Goal: Navigation & Orientation: Find specific page/section

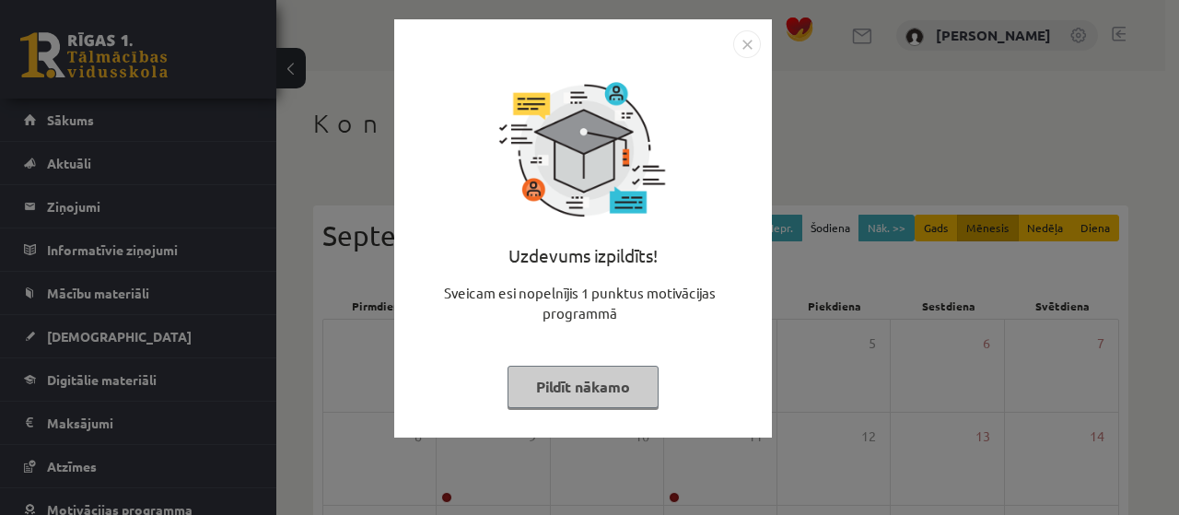
click at [561, 378] on button "Pildīt nākamo" at bounding box center [583, 387] width 151 height 42
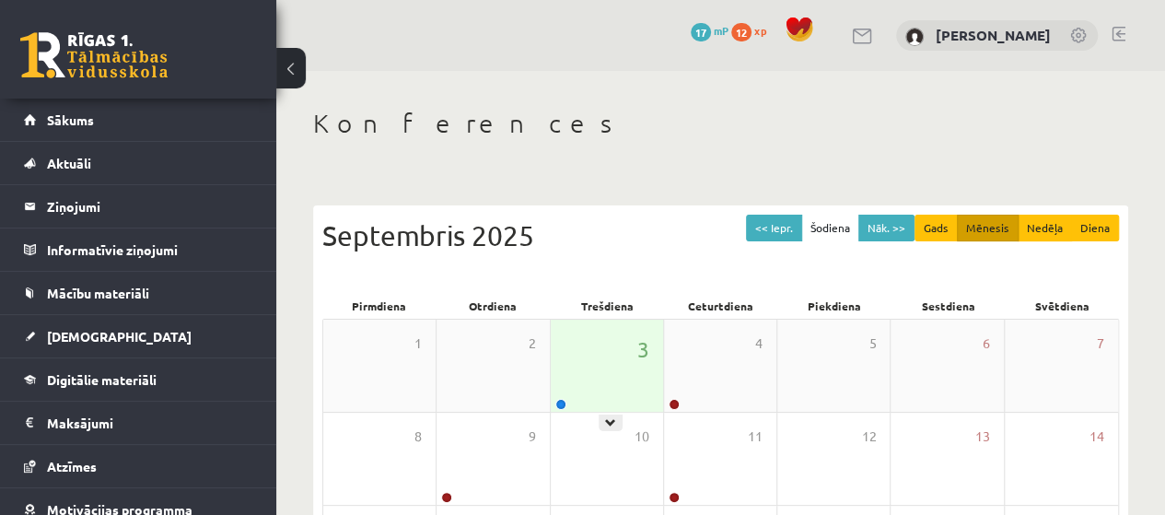
click at [595, 375] on div "3" at bounding box center [607, 366] width 112 height 92
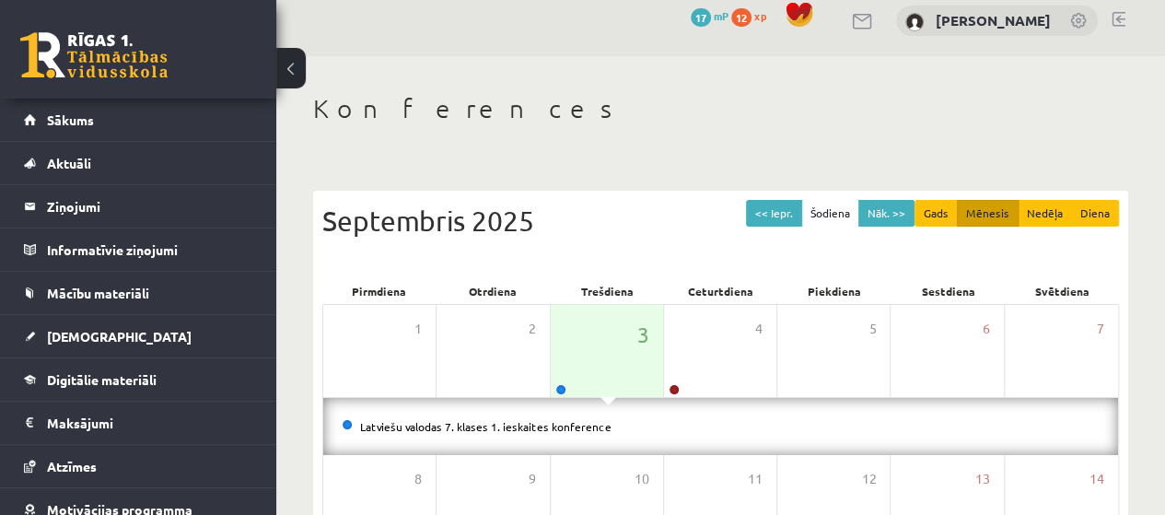
scroll to position [4, 0]
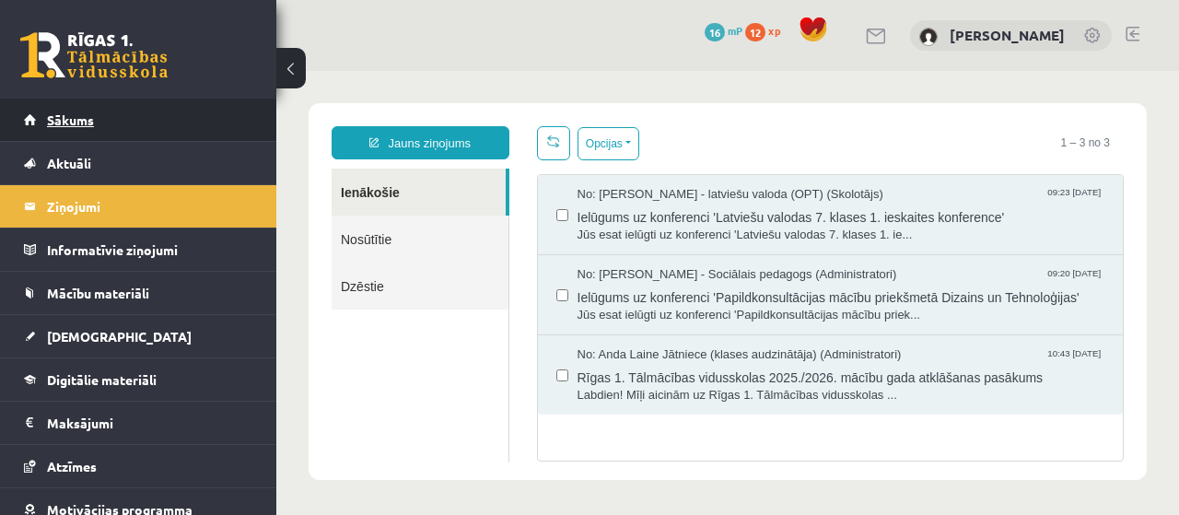
click at [99, 133] on link "Sākums" at bounding box center [138, 120] width 229 height 42
